Goal: Information Seeking & Learning: Check status

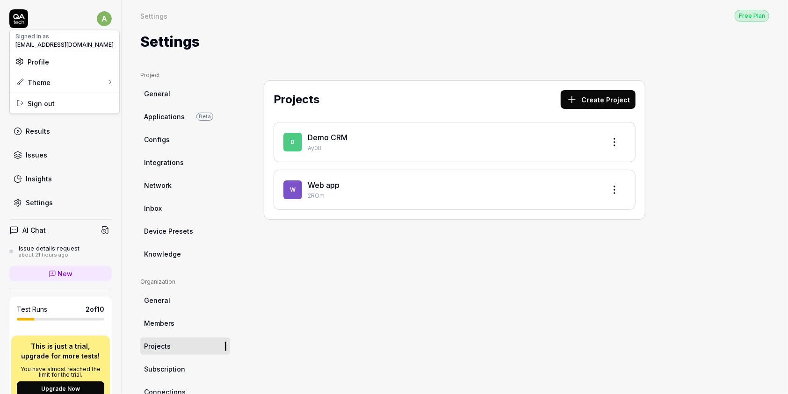
click at [98, 14] on html "a Dashboard Test Cases Test Plans Results Issues Insights Settings AI Chat Issu…" at bounding box center [394, 197] width 788 height 394
click at [271, 22] on html "a Dashboard Test Cases Test Plans Results Issues Insights Settings AI Chat Issu…" at bounding box center [394, 197] width 788 height 394
click at [428, 257] on div "Projects Create Project D Demo CRM Ay0B W Web app 2ROm" at bounding box center [454, 293] width 419 height 445
click at [185, 141] on link "Configs" at bounding box center [185, 139] width 90 height 17
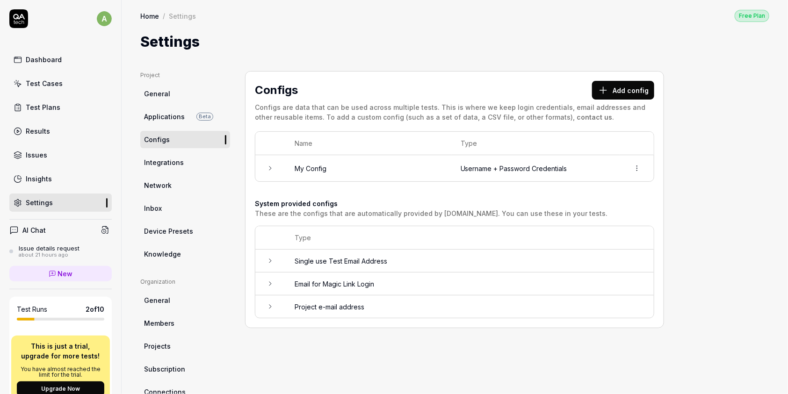
click at [169, 120] on span "Applications" at bounding box center [164, 117] width 41 height 10
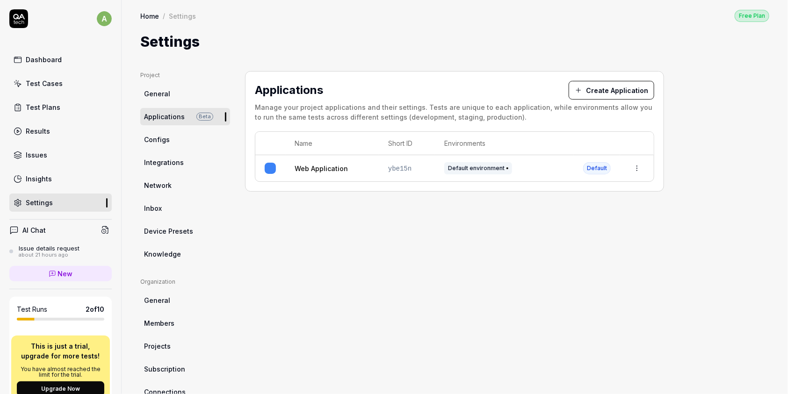
click at [181, 95] on link "General" at bounding box center [185, 93] width 90 height 17
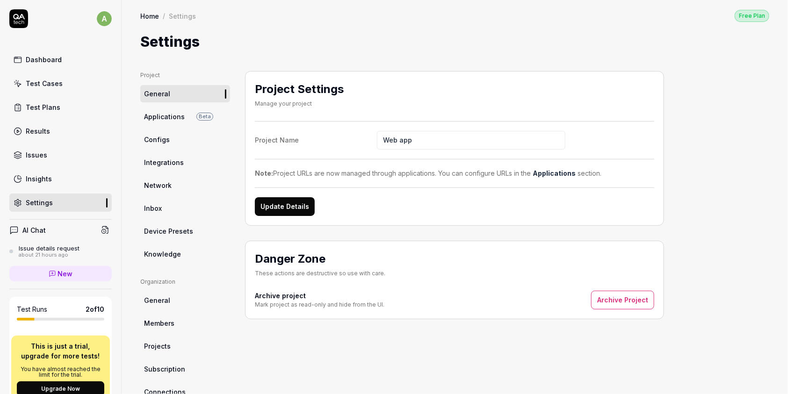
click at [710, 172] on div "Project General Applications Beta Configs Integrations Network Inbox Device Pre…" at bounding box center [454, 293] width 629 height 445
click at [175, 138] on link "Configs" at bounding box center [185, 139] width 90 height 17
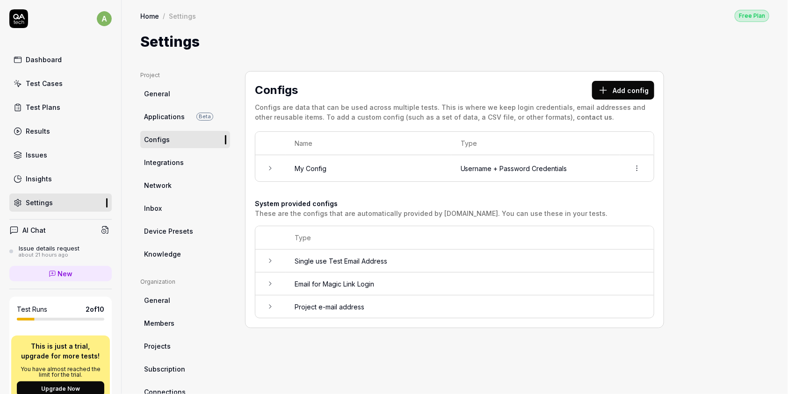
click at [51, 130] on link "Results" at bounding box center [60, 131] width 102 height 18
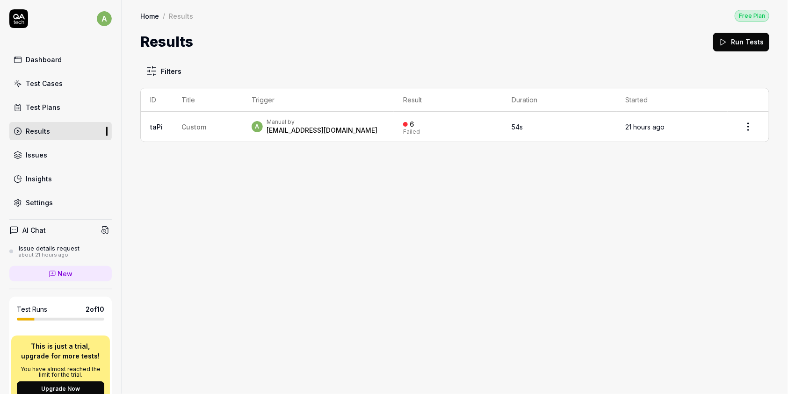
click at [28, 113] on link "Test Plans" at bounding box center [60, 107] width 102 height 18
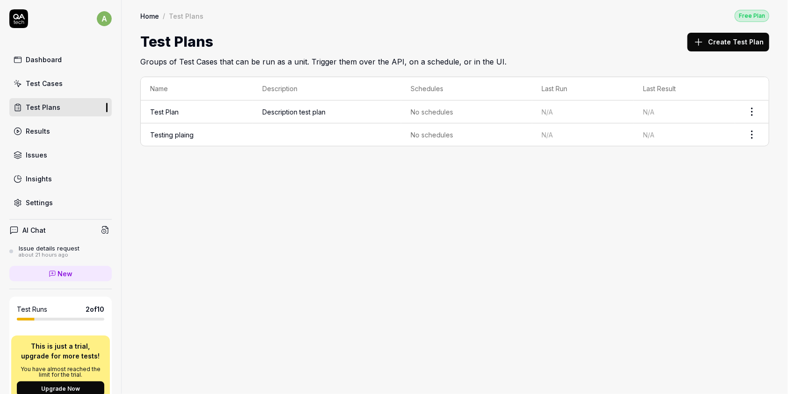
click at [50, 87] on div "Test Cases" at bounding box center [44, 84] width 37 height 10
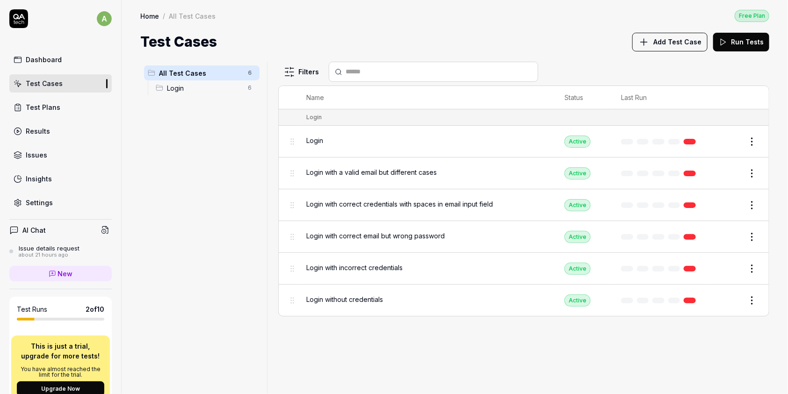
click at [187, 88] on span "Login" at bounding box center [205, 88] width 76 height 10
click at [330, 141] on div "Login" at bounding box center [426, 141] width 239 height 10
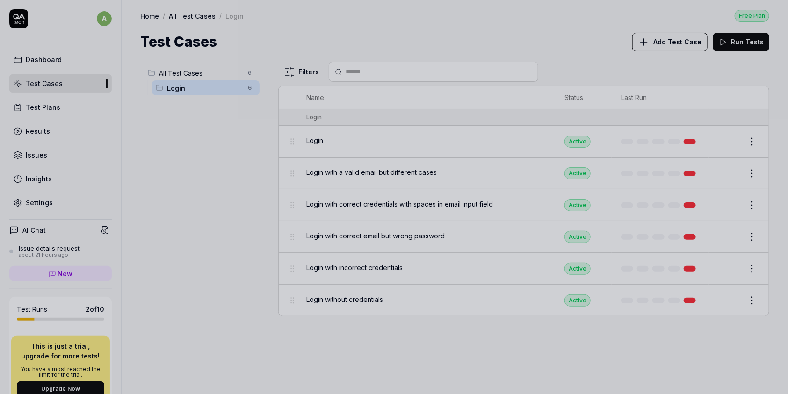
click at [49, 65] on div at bounding box center [394, 197] width 788 height 394
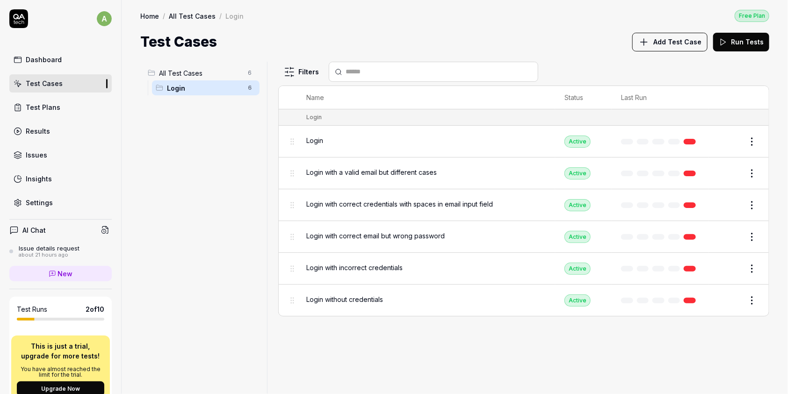
click at [53, 59] on div "Dashboard" at bounding box center [44, 60] width 36 height 10
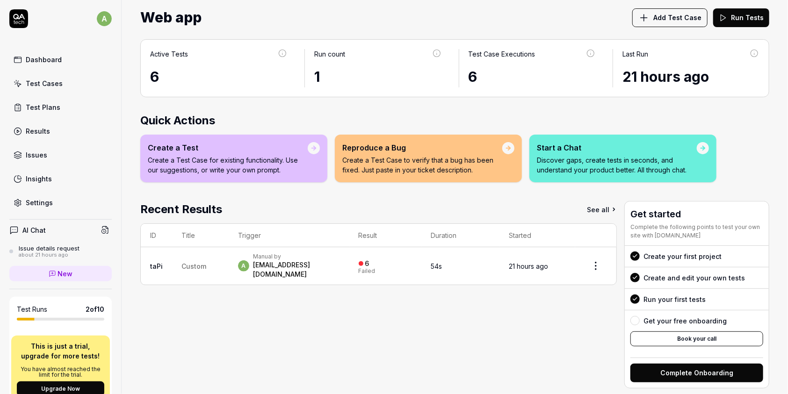
scroll to position [38, 0]
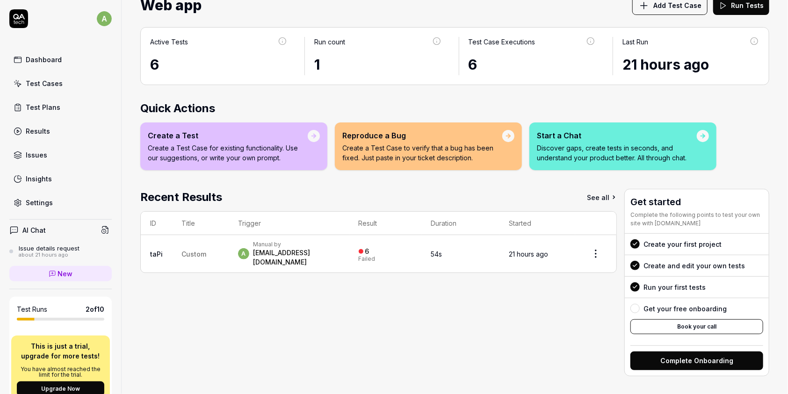
click at [309, 246] on div "Manual by" at bounding box center [296, 244] width 87 height 7
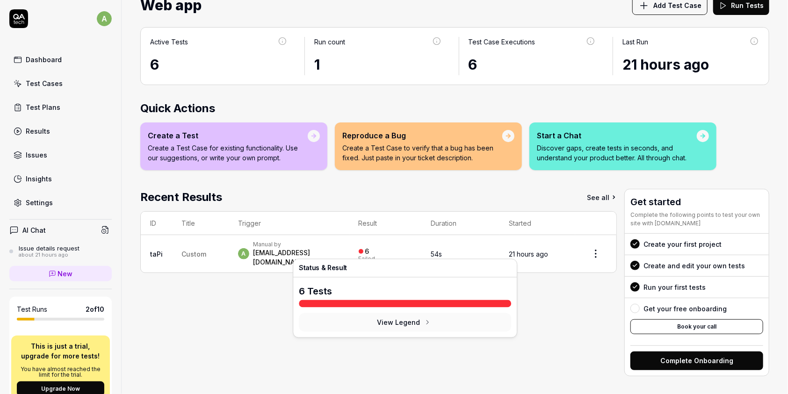
click at [369, 247] on div "6" at bounding box center [367, 251] width 4 height 8
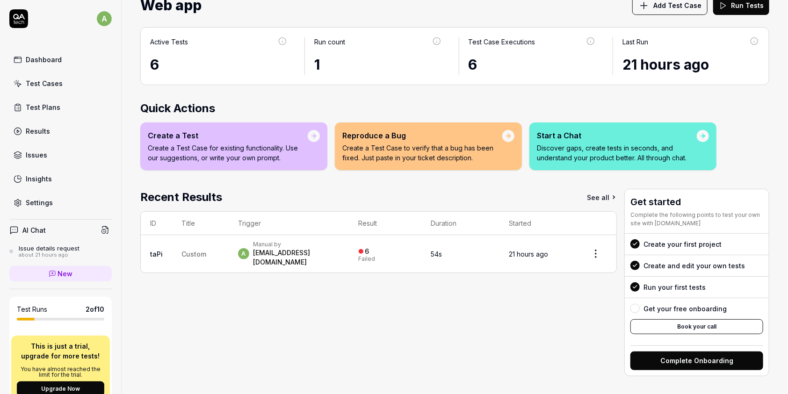
click at [403, 246] on div "6 Failed" at bounding box center [385, 253] width 53 height 15
click at [412, 246] on div "6 Failed" at bounding box center [385, 253] width 53 height 15
click at [179, 245] on td "Custom" at bounding box center [200, 253] width 57 height 37
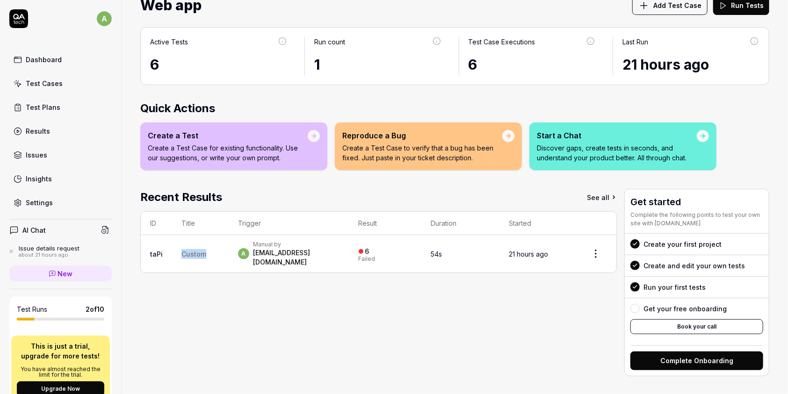
click at [179, 245] on td "Custom" at bounding box center [200, 253] width 57 height 37
click at [163, 244] on td "taPi" at bounding box center [156, 253] width 31 height 37
click at [153, 244] on td "taPi" at bounding box center [156, 253] width 31 height 37
click at [308, 247] on div "Manual by" at bounding box center [296, 244] width 87 height 7
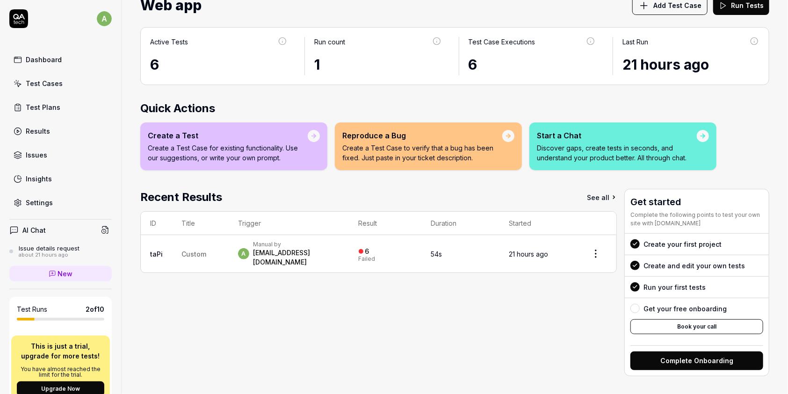
click at [308, 247] on div "Manual by" at bounding box center [296, 244] width 87 height 7
click at [402, 247] on div "6 Failed" at bounding box center [385, 253] width 53 height 15
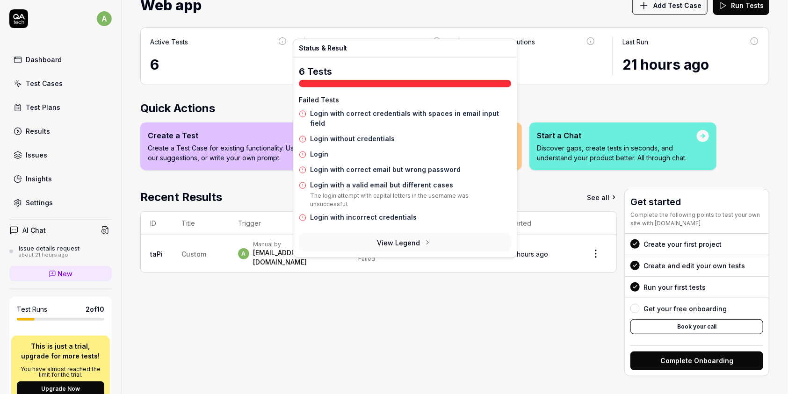
click at [516, 250] on time "21 hours ago" at bounding box center [528, 254] width 39 height 8
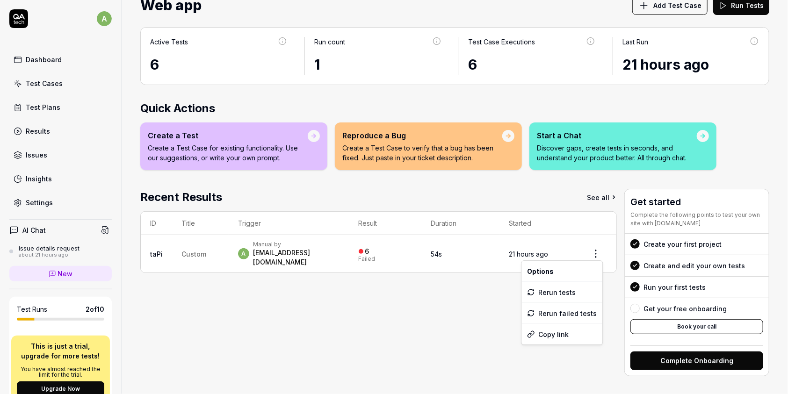
click at [582, 250] on html "a Dashboard Test Cases Test Plans Results Issues Insights Settings AI Chat Issu…" at bounding box center [394, 197] width 788 height 394
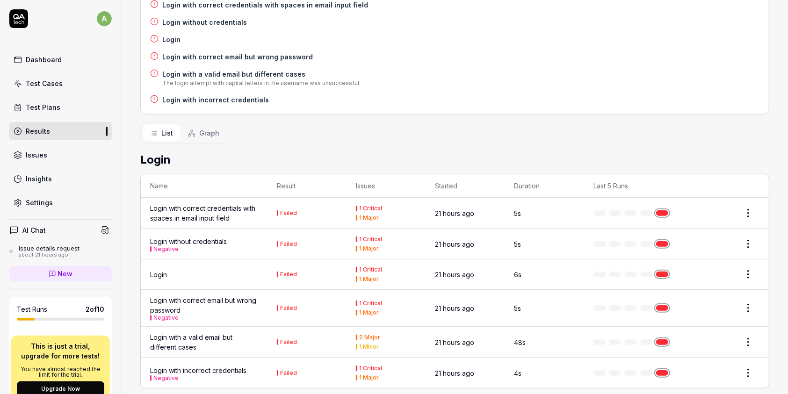
scroll to position [191, 0]
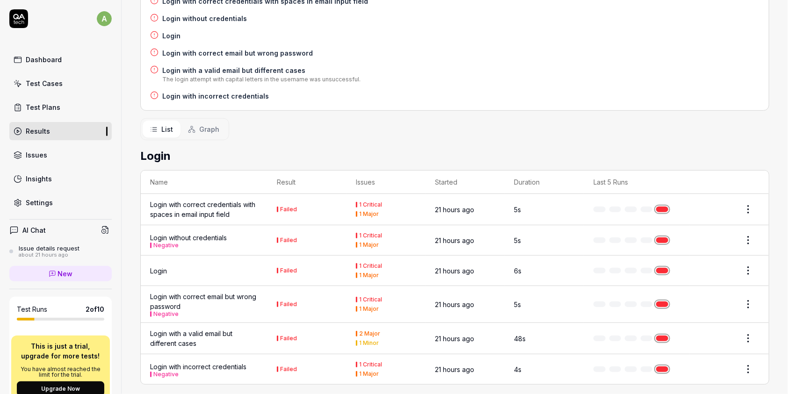
click at [736, 197] on html "a Dashboard Test Cases Test Plans Results Issues Insights Settings AI Chat Issu…" at bounding box center [394, 197] width 788 height 394
click at [38, 178] on html "a Dashboard Test Cases Test Plans Results Issues Insights Settings AI Chat Issu…" at bounding box center [394, 197] width 788 height 394
click at [41, 200] on div "Settings" at bounding box center [39, 203] width 27 height 10
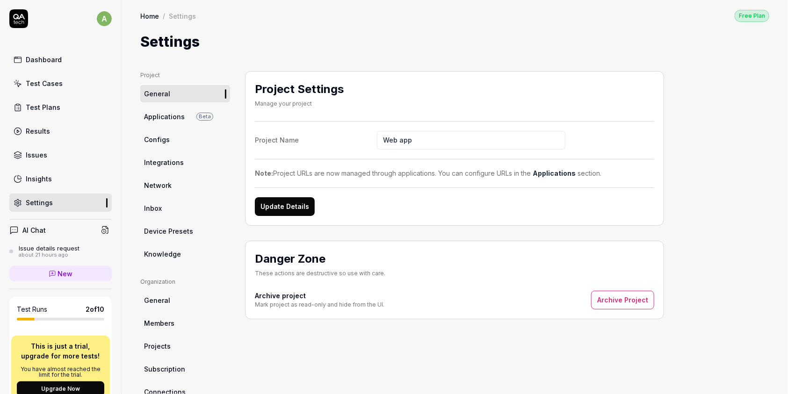
click at [168, 248] on link "Knowledge" at bounding box center [185, 253] width 90 height 17
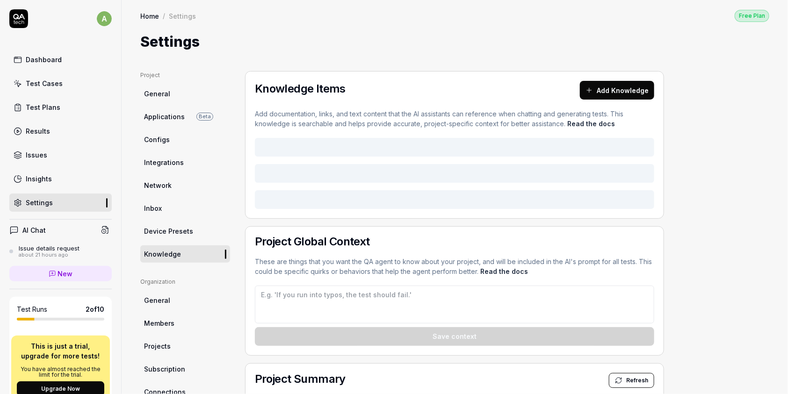
type textarea "*"
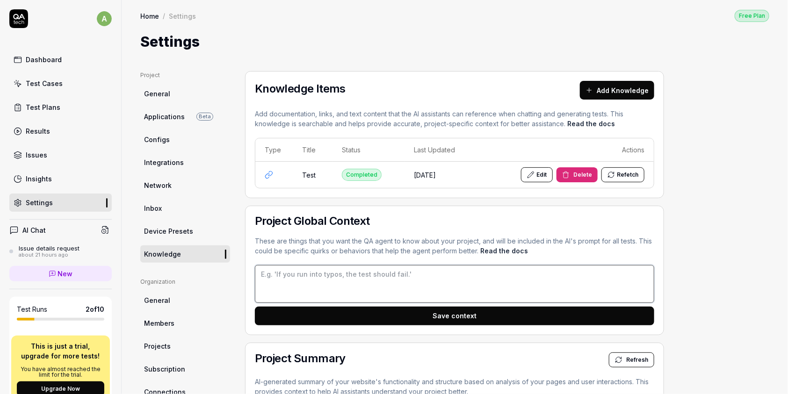
drag, startPoint x: 416, startPoint y: 276, endPoint x: 330, endPoint y: 276, distance: 86.0
click at [331, 276] on textarea at bounding box center [454, 284] width 399 height 38
click at [323, 253] on p "These are things that you want the QA agent to know about your project, and wil…" at bounding box center [454, 246] width 399 height 20
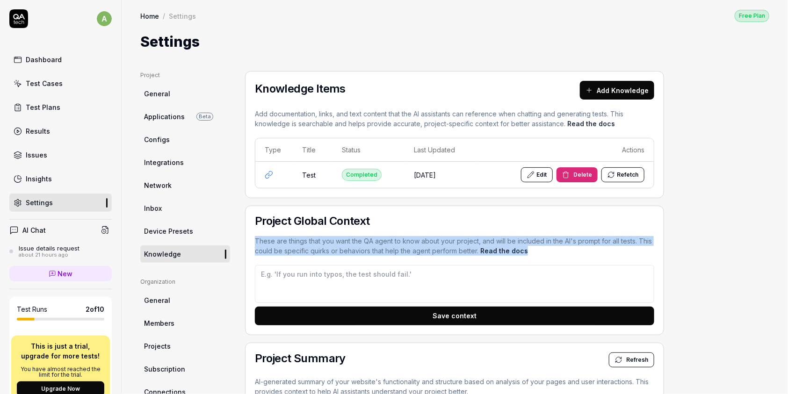
drag, startPoint x: 253, startPoint y: 239, endPoint x: 506, endPoint y: 259, distance: 253.6
click at [506, 259] on div "Project Global Context These are things that you want the QA agent to know abou…" at bounding box center [454, 270] width 419 height 129
click at [615, 247] on p "These are things that you want the QA agent to know about your project, and wil…" at bounding box center [454, 246] width 399 height 20
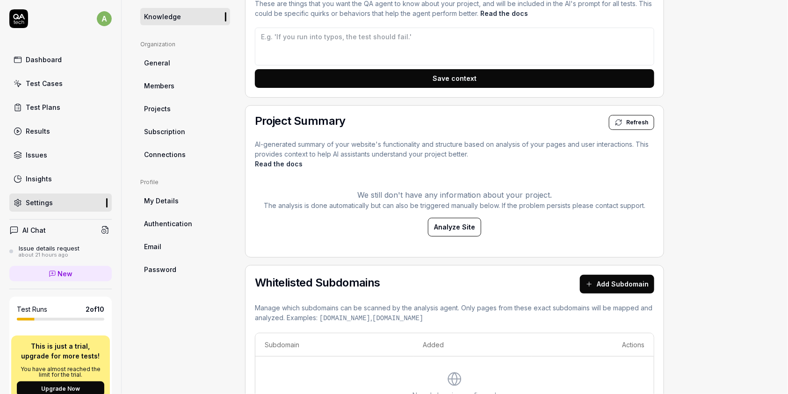
scroll to position [255, 0]
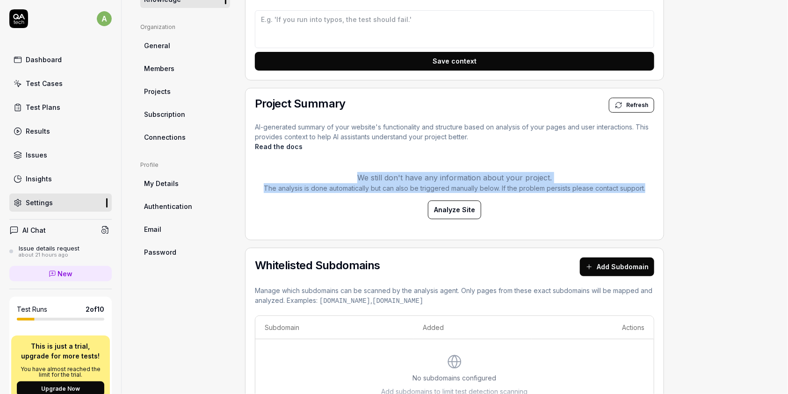
drag, startPoint x: 649, startPoint y: 191, endPoint x: 343, endPoint y: 173, distance: 306.7
click at [343, 173] on div "We still don't have any information about your project. The analysis is done au…" at bounding box center [454, 196] width 399 height 70
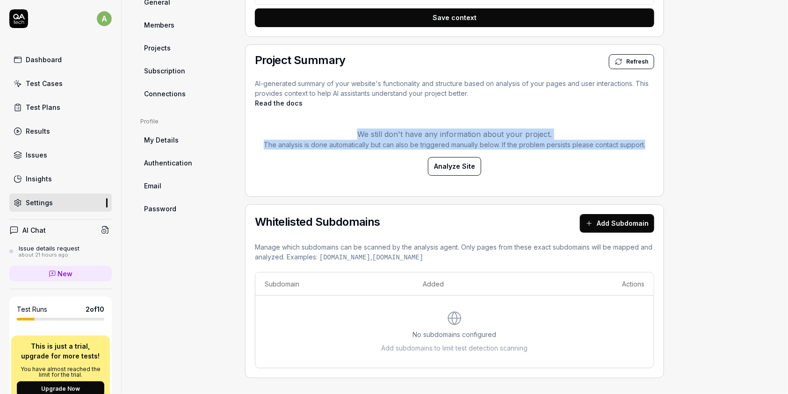
scroll to position [300, 0]
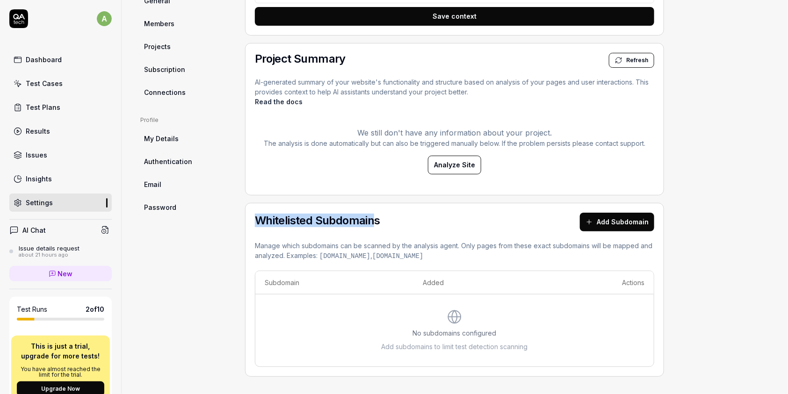
drag, startPoint x: 251, startPoint y: 215, endPoint x: 378, endPoint y: 215, distance: 126.7
click at [377, 215] on div "Whitelisted Subdomains Add Subdomain Manage which subdomains can be scanned by …" at bounding box center [454, 290] width 419 height 174
click at [404, 224] on div "Whitelisted Subdomains Add Subdomain" at bounding box center [454, 222] width 399 height 19
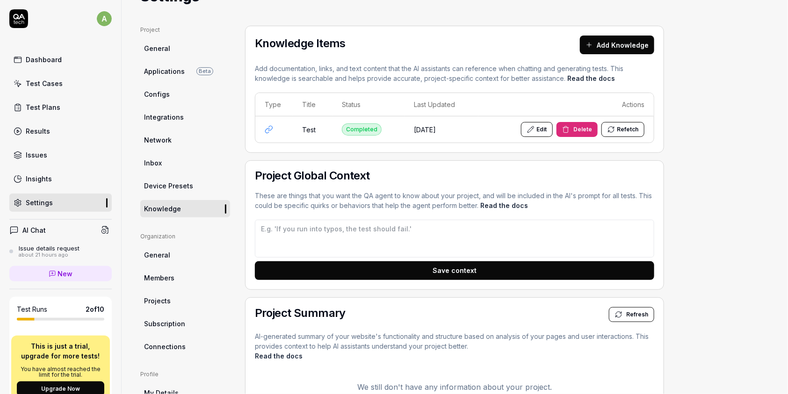
scroll to position [45, 0]
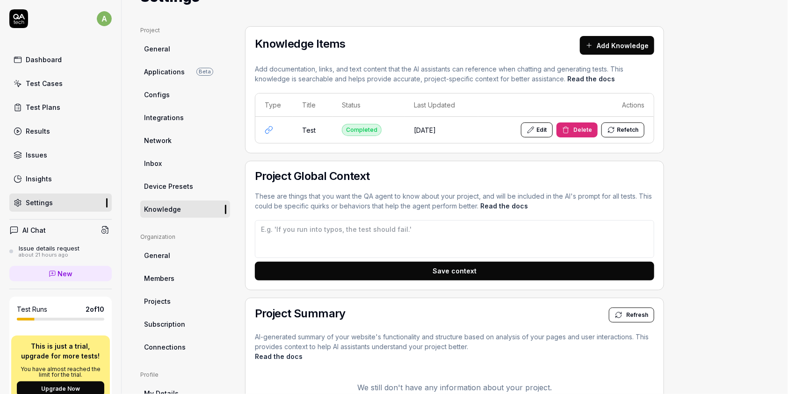
click at [180, 184] on span "Device Presets" at bounding box center [168, 186] width 49 height 10
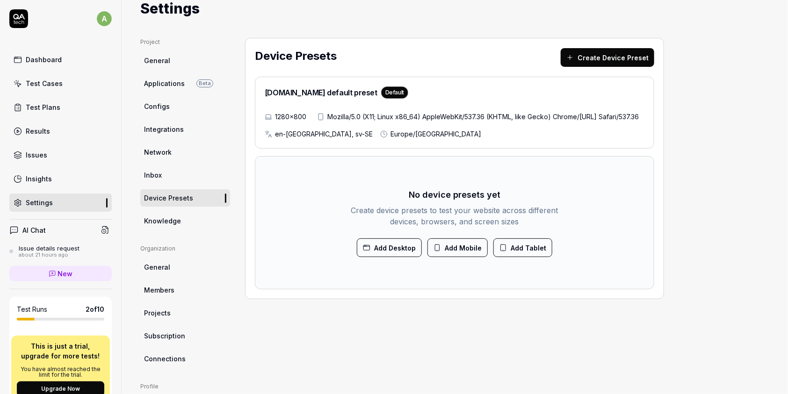
scroll to position [51, 0]
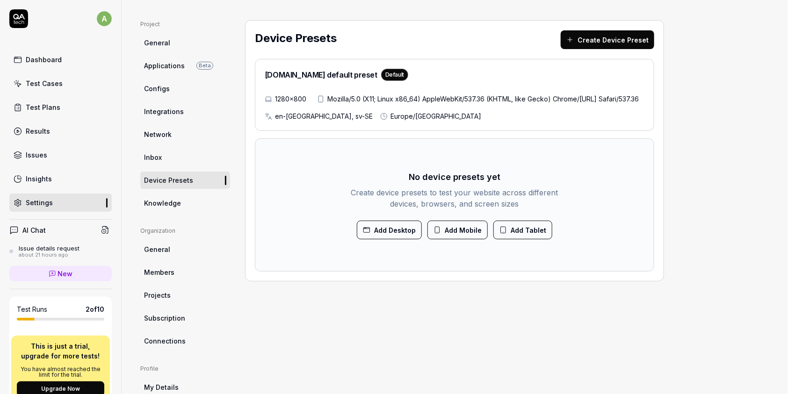
click at [159, 158] on span "Inbox" at bounding box center [153, 157] width 18 height 10
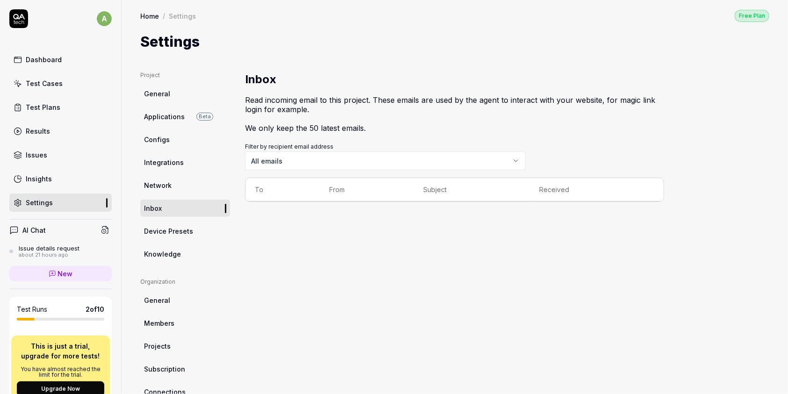
click at [162, 184] on span "Network" at bounding box center [158, 185] width 28 height 10
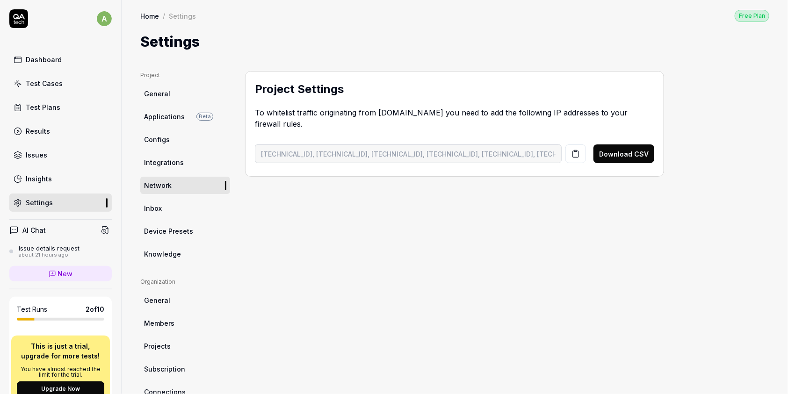
click at [173, 166] on span "Integrations" at bounding box center [164, 163] width 40 height 10
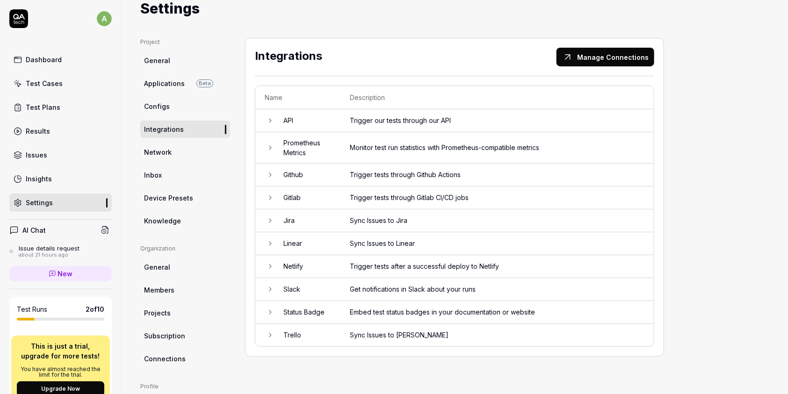
scroll to position [51, 0]
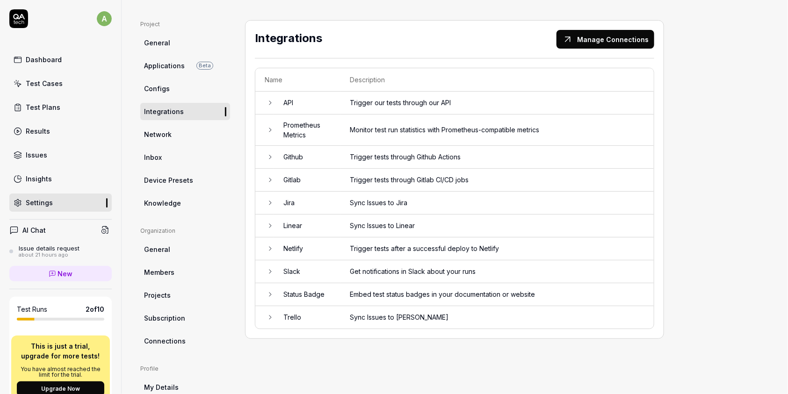
click at [265, 104] on td at bounding box center [264, 103] width 19 height 23
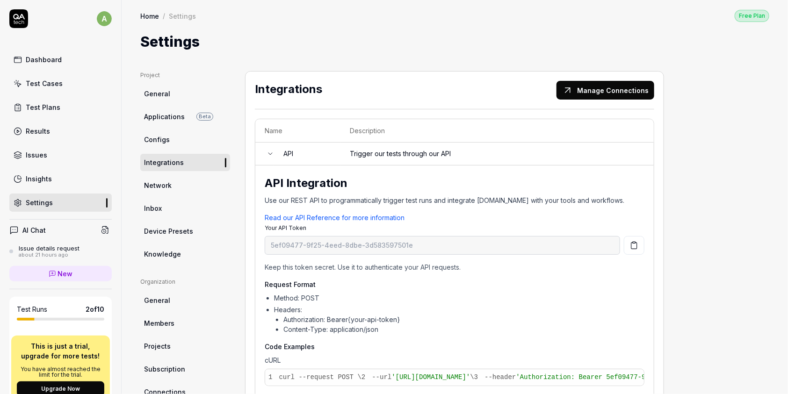
click at [164, 116] on span "Applications" at bounding box center [164, 117] width 41 height 10
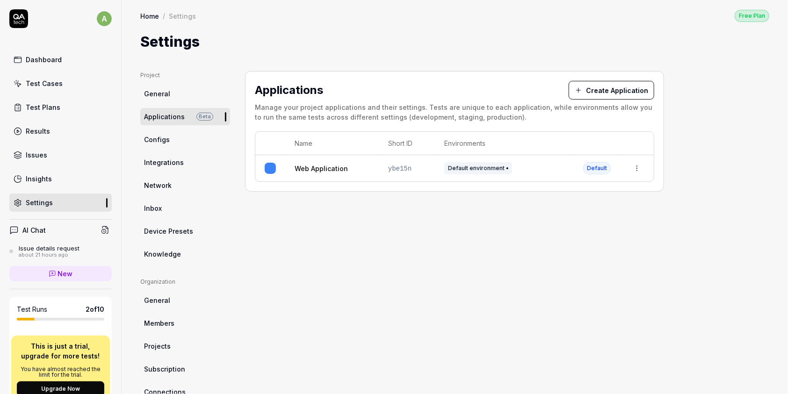
click at [320, 171] on link "Web Application" at bounding box center [320, 169] width 53 height 10
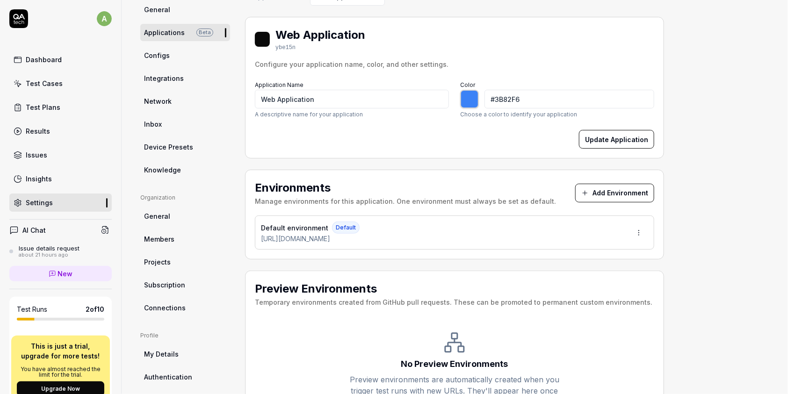
scroll to position [140, 0]
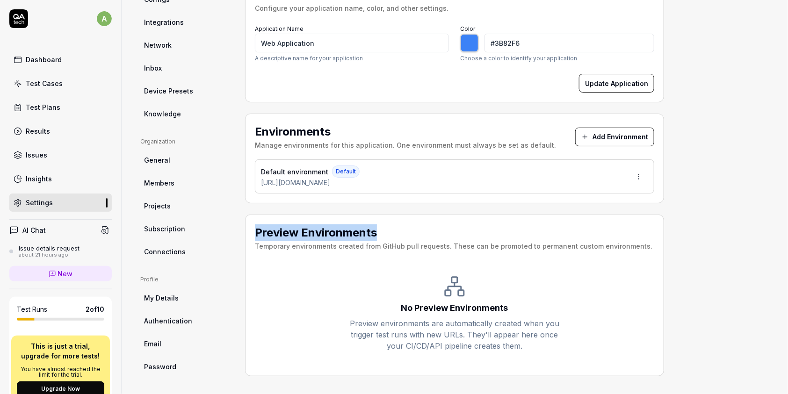
drag, startPoint x: 256, startPoint y: 229, endPoint x: 435, endPoint y: 230, distance: 179.0
click at [435, 230] on h2 "Preview Environments" at bounding box center [453, 232] width 397 height 17
click at [441, 230] on h2 "Preview Environments" at bounding box center [453, 232] width 397 height 17
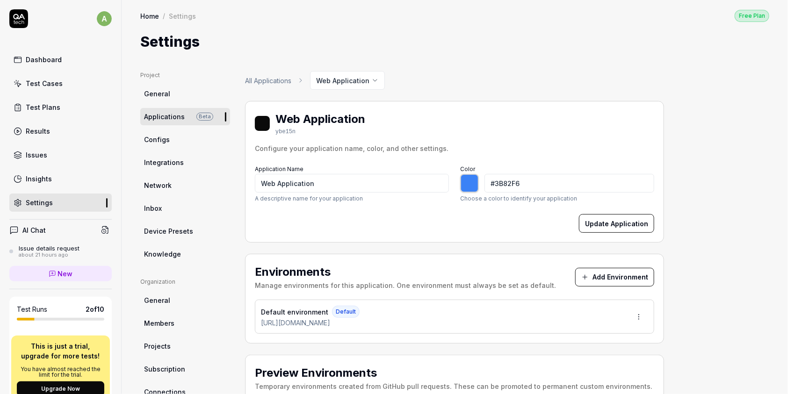
click at [170, 87] on link "General" at bounding box center [185, 93] width 90 height 17
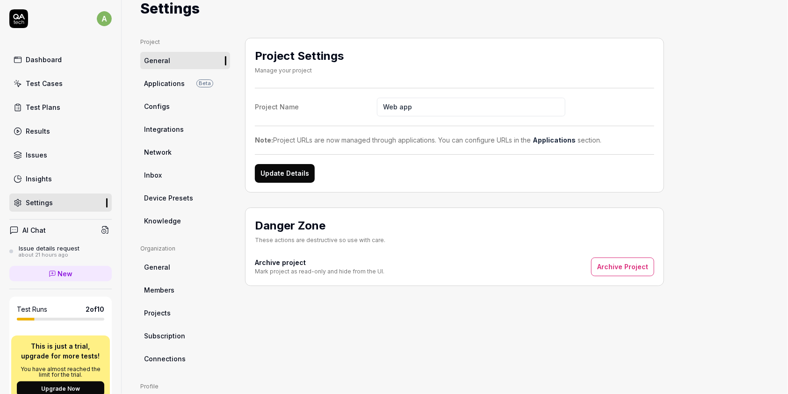
scroll to position [51, 0]
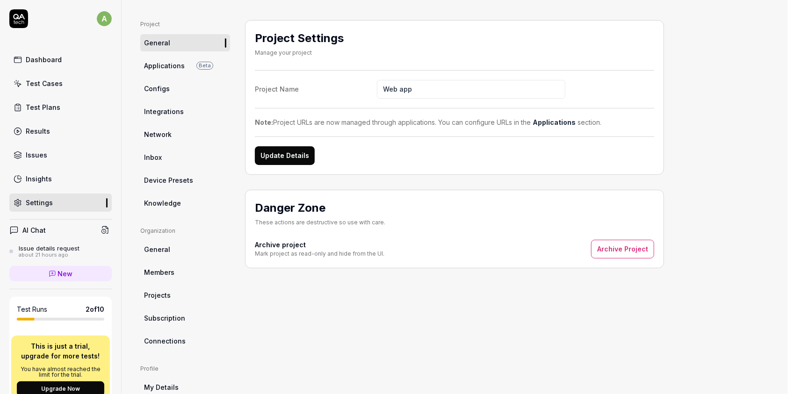
click at [43, 108] on div "Test Plans" at bounding box center [43, 107] width 35 height 10
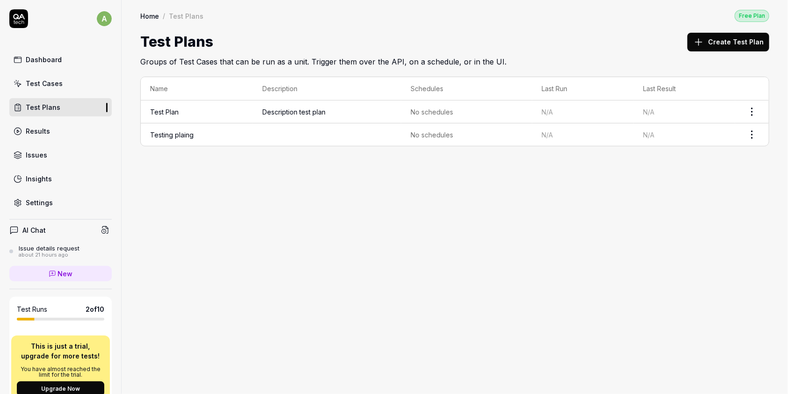
click at [165, 114] on link "Test Plan" at bounding box center [164, 112] width 29 height 8
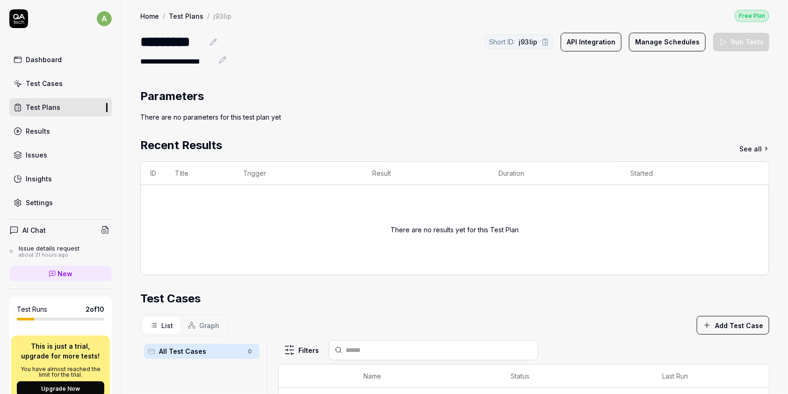
click at [636, 37] on button "Manage Schedules" at bounding box center [667, 42] width 77 height 19
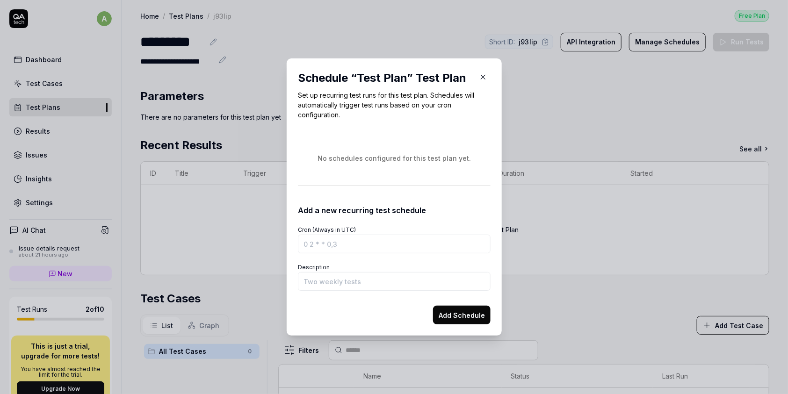
click at [485, 76] on button "button" at bounding box center [482, 77] width 15 height 15
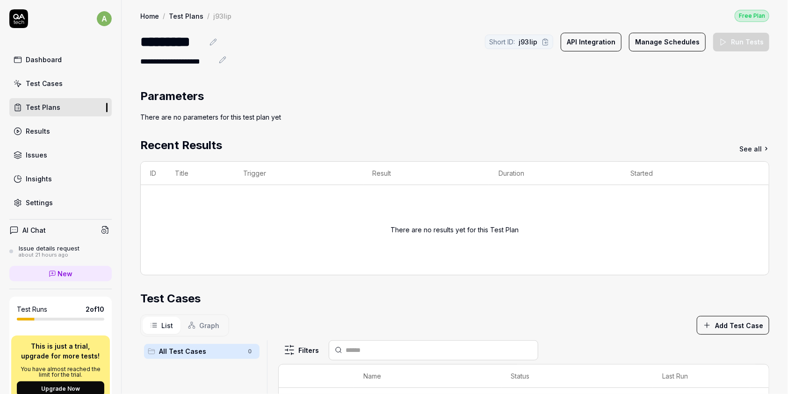
click at [39, 82] on div "Test Cases" at bounding box center [44, 84] width 37 height 10
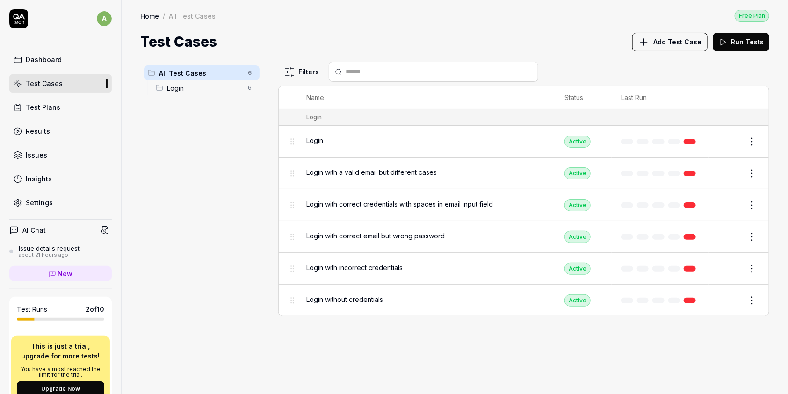
click at [55, 126] on link "Results" at bounding box center [60, 131] width 102 height 18
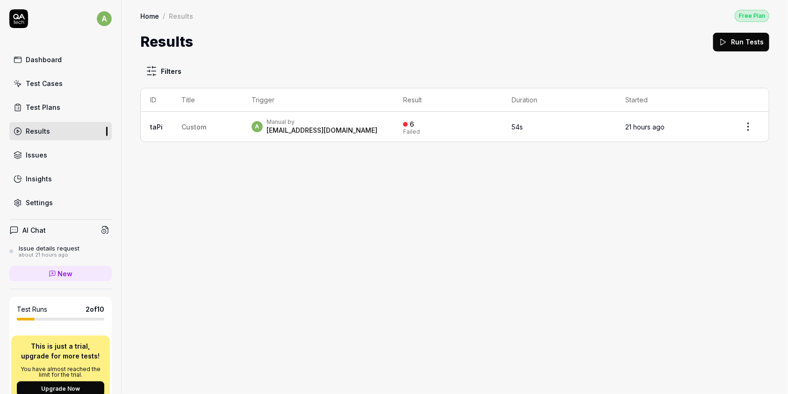
click at [298, 120] on div "Manual by" at bounding box center [321, 121] width 111 height 7
click at [297, 119] on div "Manual by" at bounding box center [321, 121] width 111 height 7
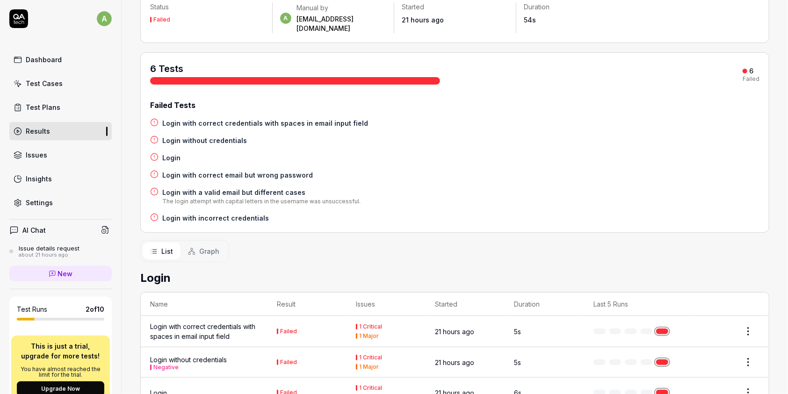
scroll to position [191, 0]
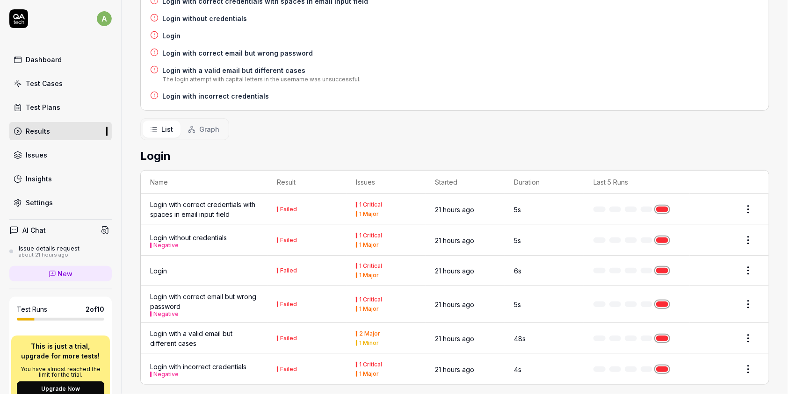
click at [219, 200] on div "Login with correct credentials with spaces in email input field" at bounding box center [204, 210] width 108 height 20
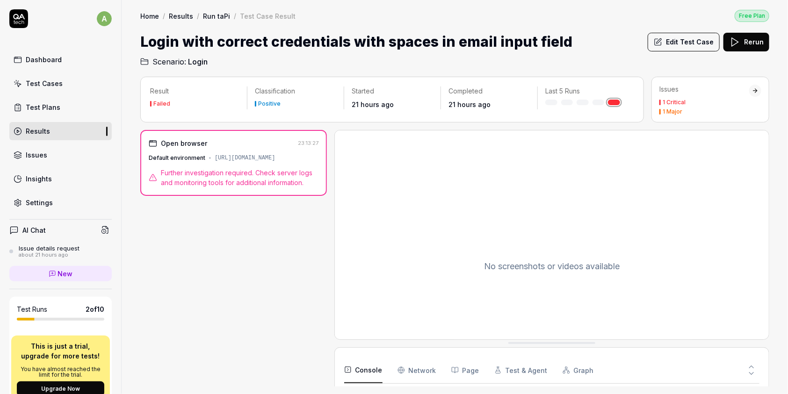
click at [201, 181] on span "Further investigation required. Check server logs and monitoring tools for addi…" at bounding box center [240, 178] width 158 height 20
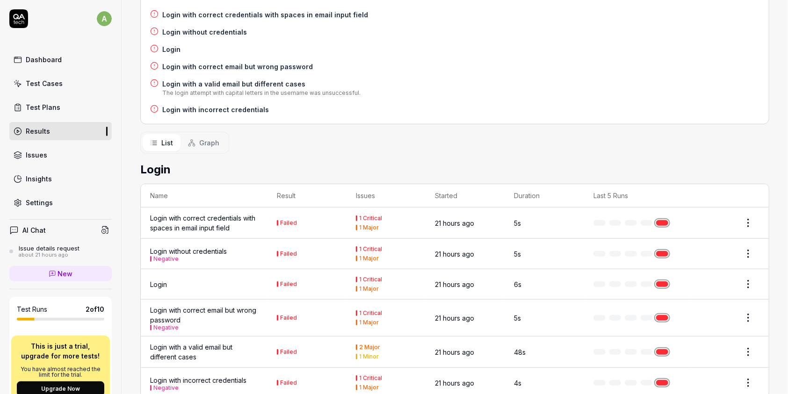
scroll to position [191, 0]
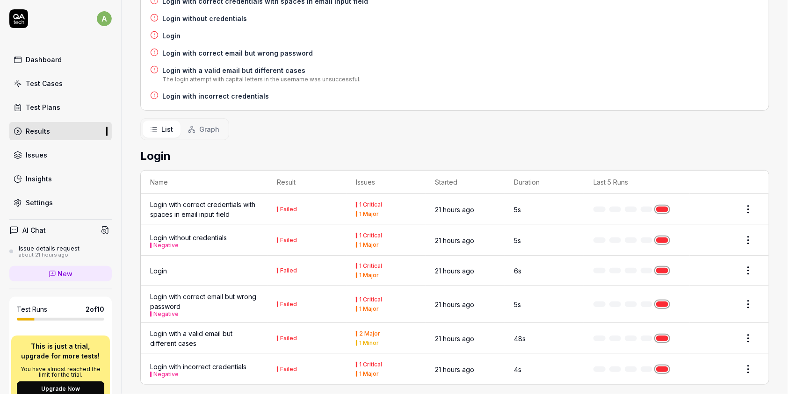
click at [172, 362] on div "Login with incorrect credentials Negative" at bounding box center [198, 369] width 96 height 15
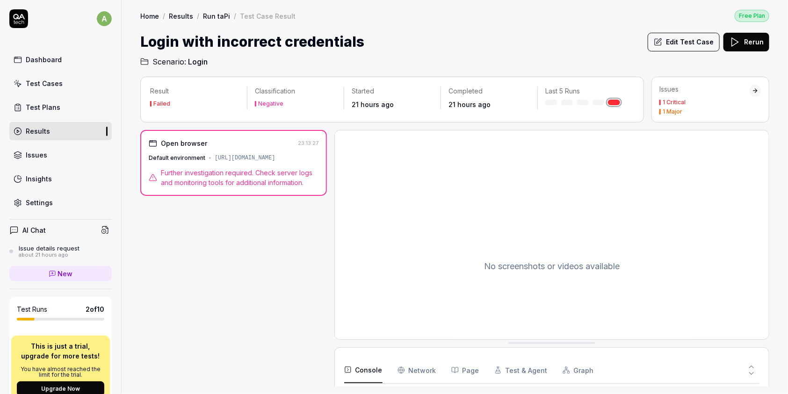
click at [215, 178] on span "Further investigation required. Check server logs and monitoring tools for addi…" at bounding box center [240, 178] width 158 height 20
click at [193, 182] on span "Further investigation required. Check server logs and monitoring tools for addi…" at bounding box center [240, 178] width 158 height 20
click at [151, 154] on div "Default environment" at bounding box center [177, 158] width 57 height 8
click at [750, 92] on div at bounding box center [755, 91] width 12 height 12
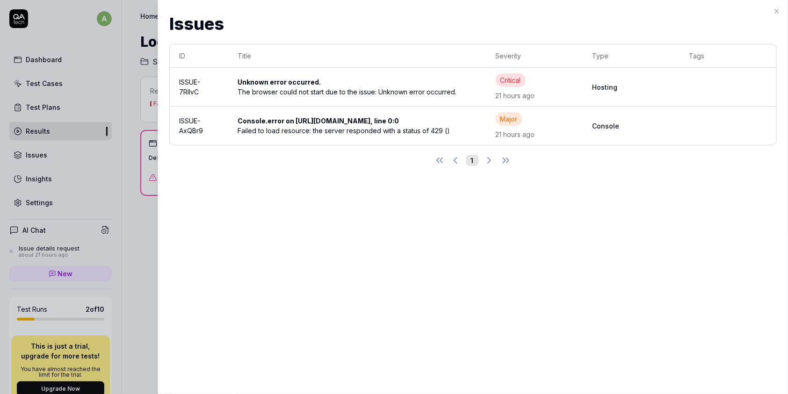
click at [267, 112] on td "Console.error on https://github.com/AkshayKathiriya, line 0:0 Failed to load re…" at bounding box center [357, 126] width 258 height 38
click at [269, 120] on div "Console.error on https://github.com/AkshayKathiriya, line 0:0" at bounding box center [321, 121] width 169 height 10
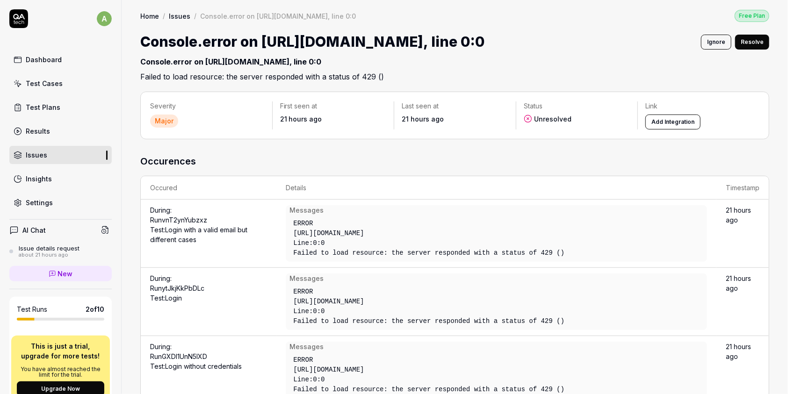
drag, startPoint x: 141, startPoint y: 37, endPoint x: 397, endPoint y: 68, distance: 258.0
click at [397, 68] on div "Console.error on https://github.com/AkshayKathiriya, line 0:0 Ignore Resolve Co…" at bounding box center [454, 56] width 629 height 51
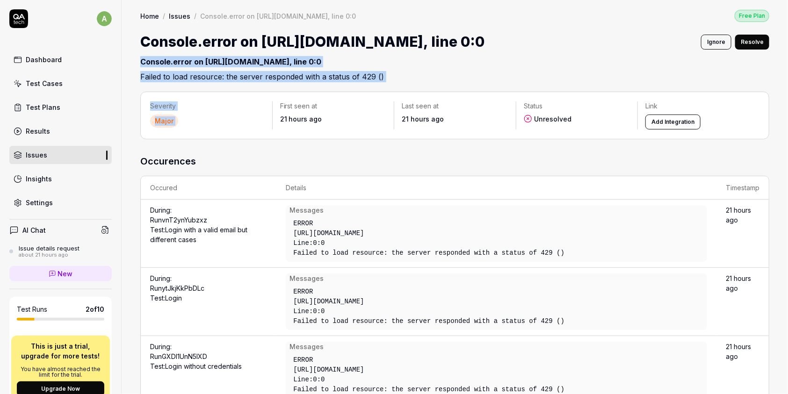
drag, startPoint x: 388, startPoint y: 83, endPoint x: 141, endPoint y: 56, distance: 248.8
click at [141, 56] on div "Home / Issues / Console.error on https://github.com/AkshayKathiriya, line 0:0 F…" at bounding box center [455, 197] width 666 height 394
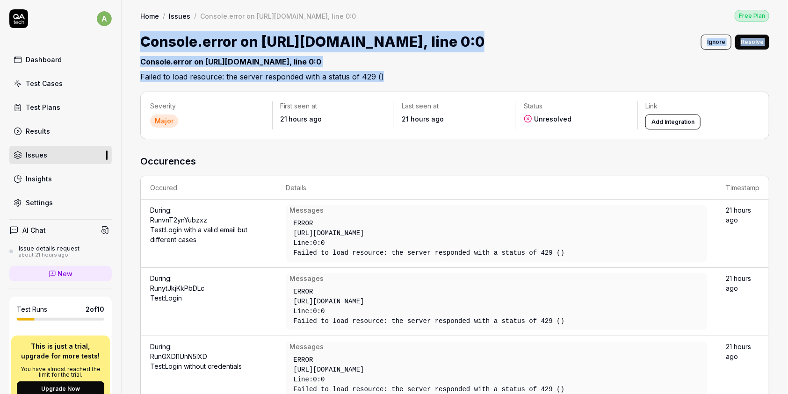
drag, startPoint x: 138, startPoint y: 40, endPoint x: 435, endPoint y: 81, distance: 299.6
click at [431, 81] on div "Home / Issues / Console.error on https://github.com/AkshayKathiriya, line 0:0 F…" at bounding box center [455, 41] width 666 height 82
click at [444, 79] on h2 "Console.error on https://github.com/AkshayKathiriya, line 0:0 Failed to load re…" at bounding box center [454, 67] width 629 height 30
